Goal: Task Accomplishment & Management: Manage account settings

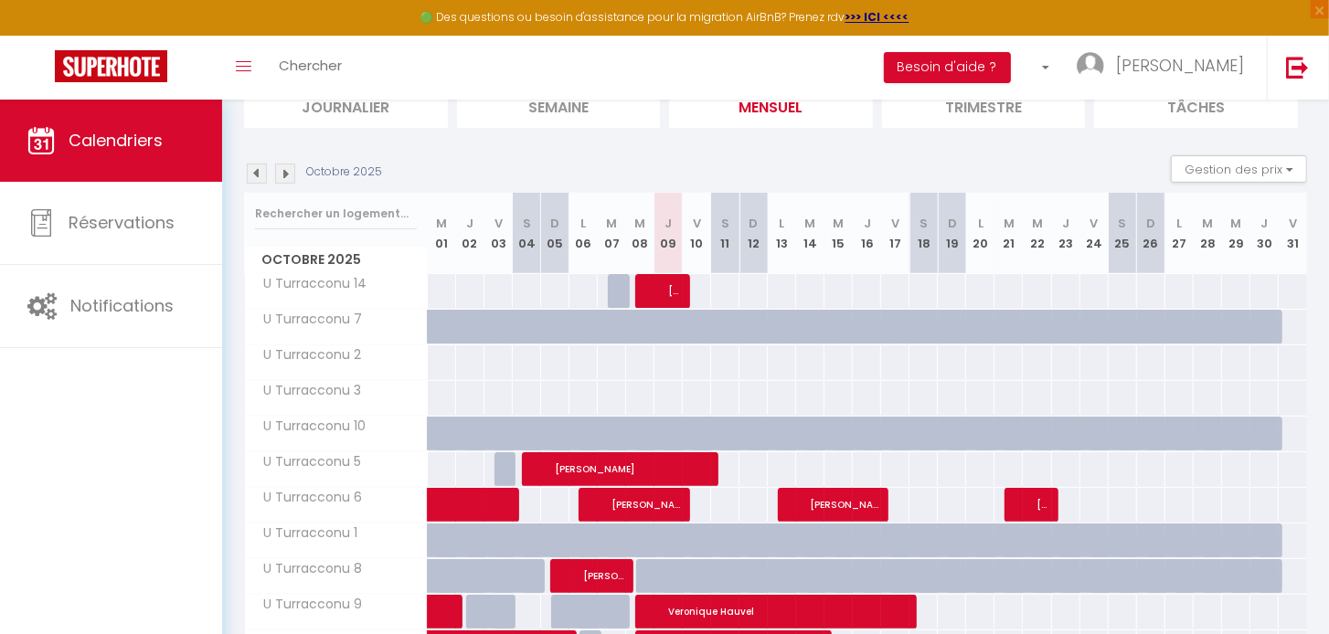
scroll to position [92, 0]
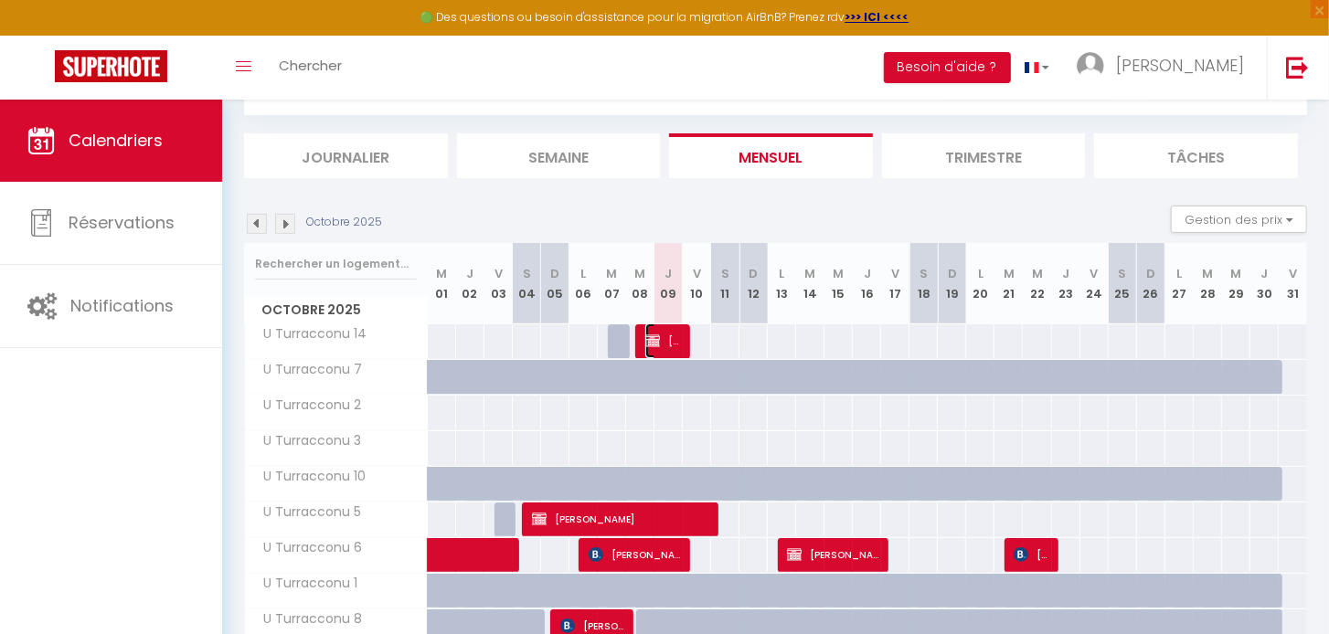
click at [661, 337] on span "[PERSON_NAME]" at bounding box center [663, 341] width 37 height 35
select select "OK"
select select "KO"
select select "0"
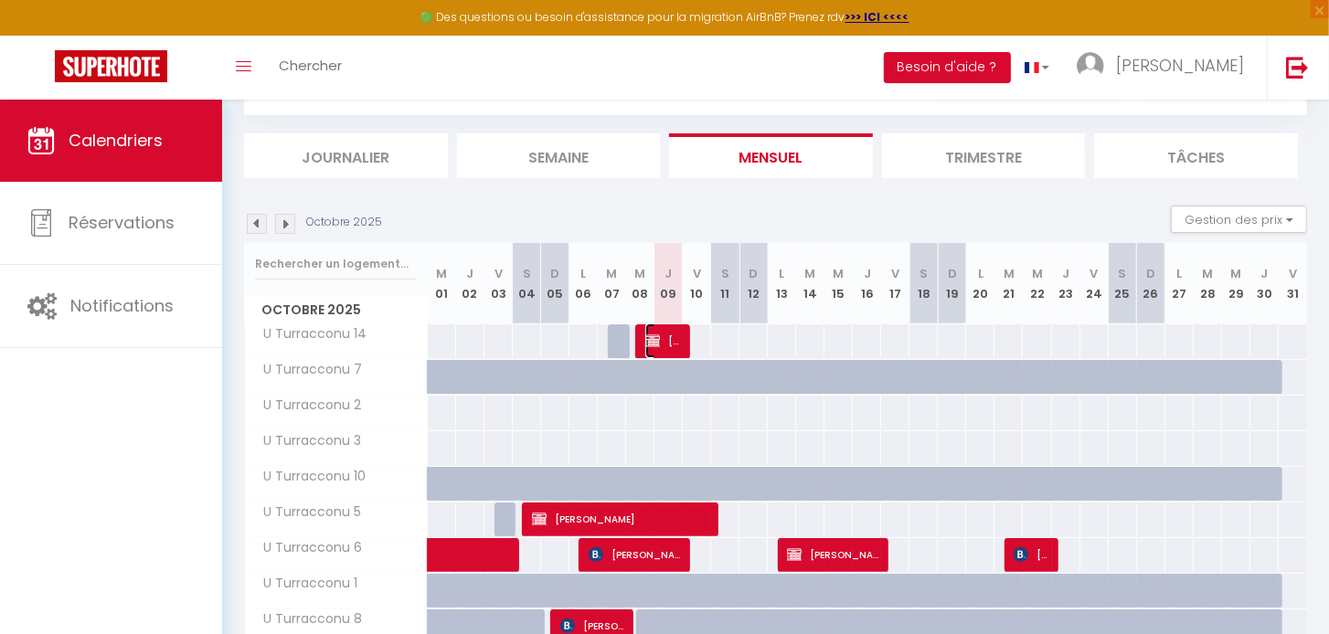
select select "1"
select select
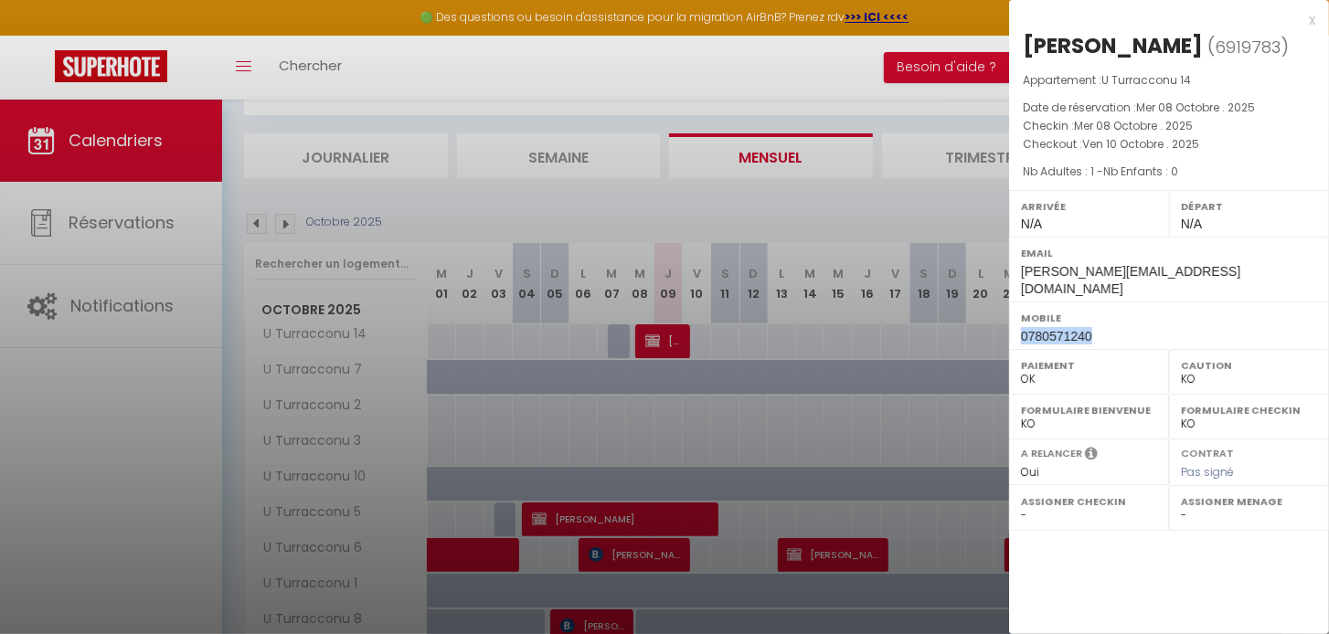
scroll to position [0, 0]
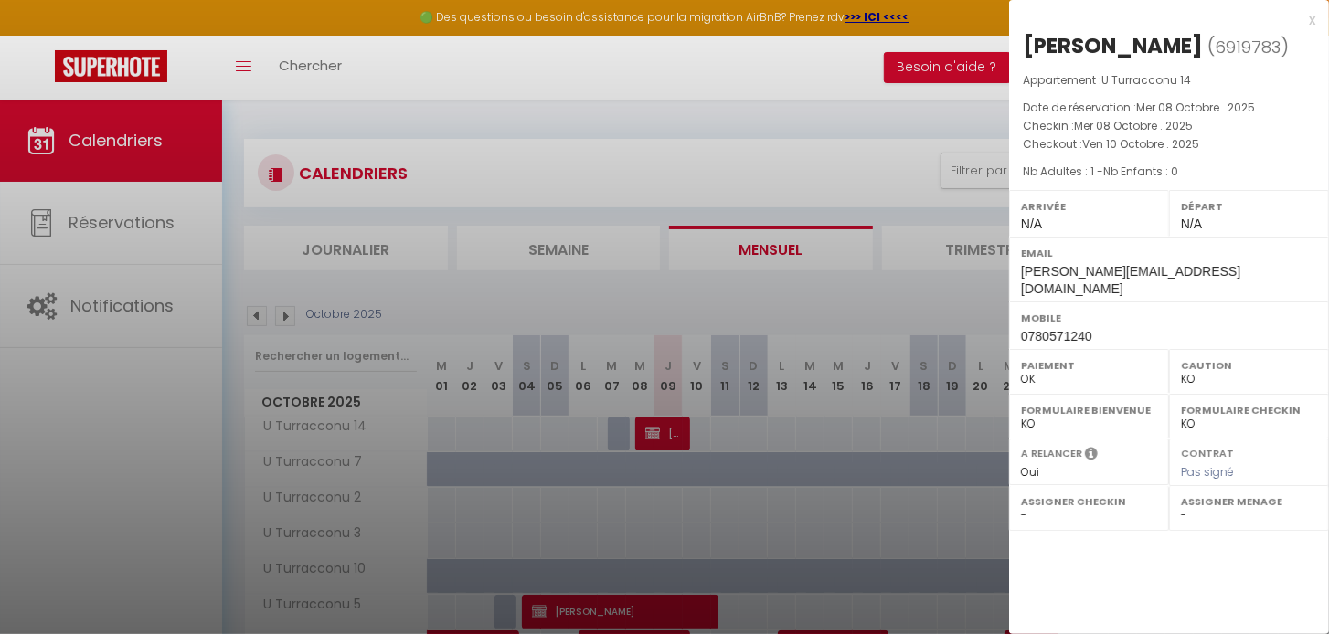
drag, startPoint x: 1313, startPoint y: 20, endPoint x: 1097, endPoint y: 175, distance: 266.0
click at [1313, 20] on div "x" at bounding box center [1162, 20] width 306 height 22
